Goal: Task Accomplishment & Management: Use online tool/utility

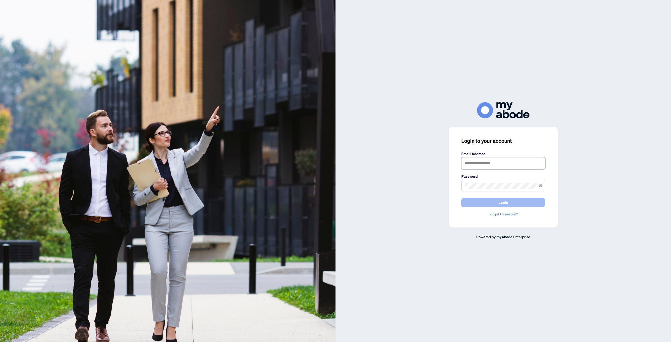
type input "**********"
click at [502, 198] on span "Login" at bounding box center [502, 202] width 9 height 8
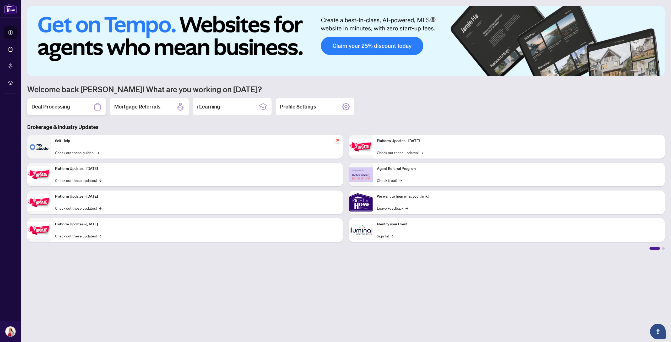
click at [54, 105] on h2 "Deal Processing" at bounding box center [50, 106] width 39 height 7
